Goal: Task Accomplishment & Management: Complete application form

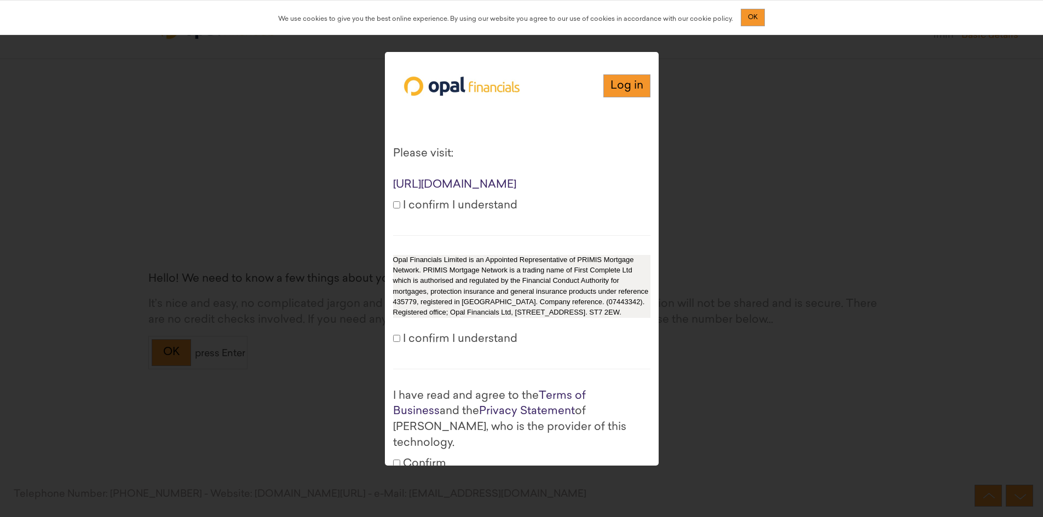
click at [753, 184] on div "Log in Please visit: http://www.opalfinancials.com/uncategorised-pages/privacy-…" at bounding box center [521, 258] width 1043 height 517
click at [335, 223] on div "Log in Please visit: http://www.opalfinancials.com/uncategorised-pages/privacy-…" at bounding box center [521, 258] width 1043 height 517
click at [396, 209] on input "I confirm I understand" at bounding box center [396, 204] width 7 height 7
checkbox input "true"
click at [397, 342] on input "I confirm I understand" at bounding box center [396, 338] width 7 height 7
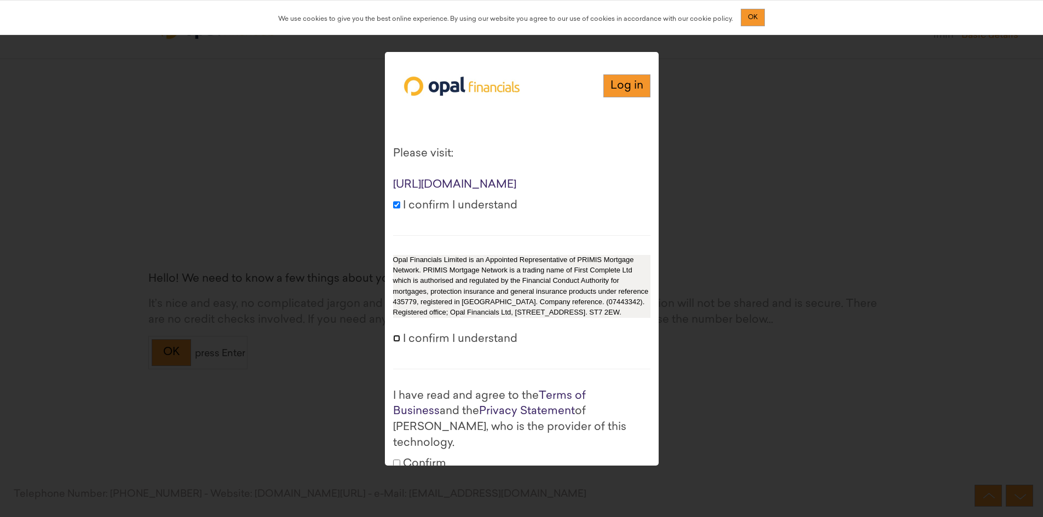
checkbox input "true"
click at [624, 90] on link "Log in" at bounding box center [626, 86] width 47 height 24
